Goal: Transaction & Acquisition: Book appointment/travel/reservation

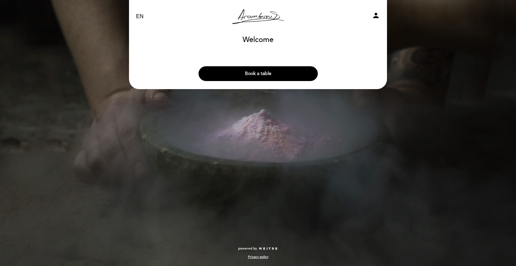
click at [262, 71] on button "Book a table" at bounding box center [257, 73] width 119 height 15
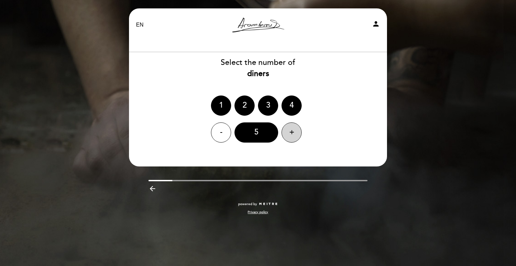
click at [291, 133] on div "+" at bounding box center [291, 132] width 20 height 20
click at [260, 137] on div "6" at bounding box center [256, 132] width 44 height 20
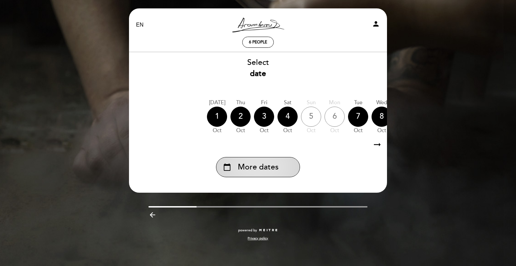
click at [280, 174] on div "calendar_today More dates" at bounding box center [258, 167] width 84 height 20
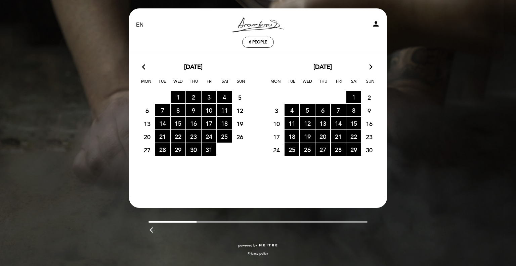
click at [371, 65] on icon "arrow_forward_ios" at bounding box center [371, 67] width 6 height 9
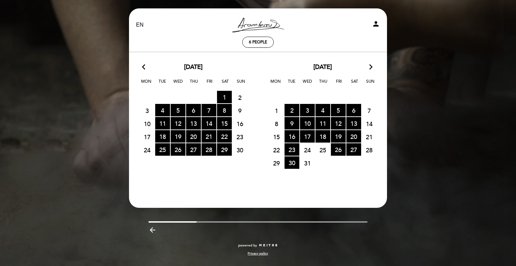
click at [372, 70] on icon "arrow_forward_ios" at bounding box center [371, 67] width 6 height 9
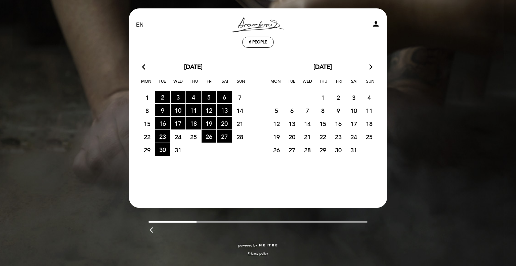
click at [222, 133] on span "27 RESERVATIONS AVAILABLE" at bounding box center [224, 136] width 15 height 12
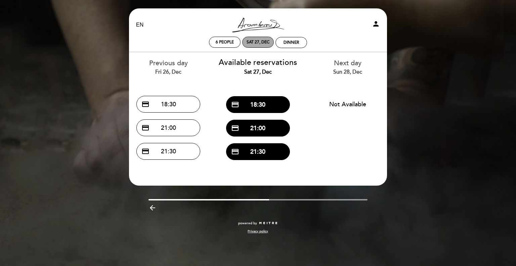
click at [248, 41] on div "Sat 27, Dec" at bounding box center [257, 42] width 23 height 5
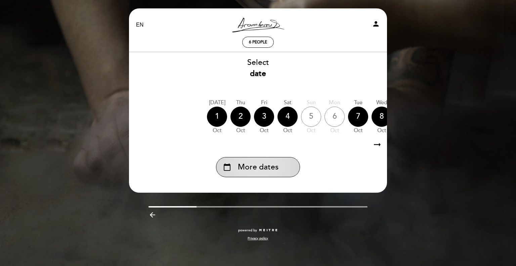
click at [259, 171] on span "More dates" at bounding box center [258, 167] width 41 height 11
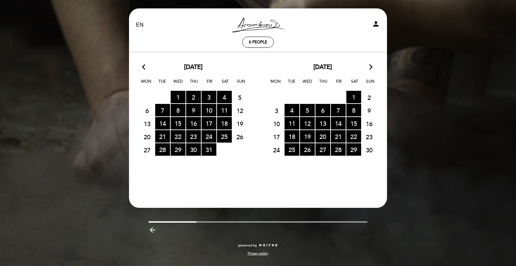
click at [370, 65] on icon "arrow_forward_ios" at bounding box center [371, 67] width 6 height 9
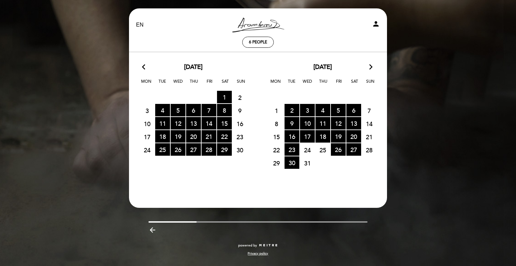
click at [370, 65] on icon "arrow_forward_ios" at bounding box center [371, 67] width 6 height 9
